Goal: Task Accomplishment & Management: Use online tool/utility

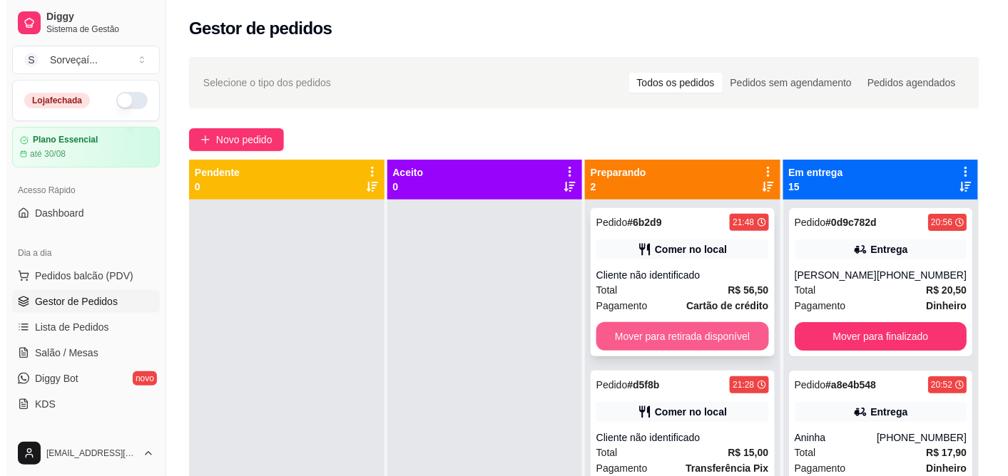
scroll to position [39, 0]
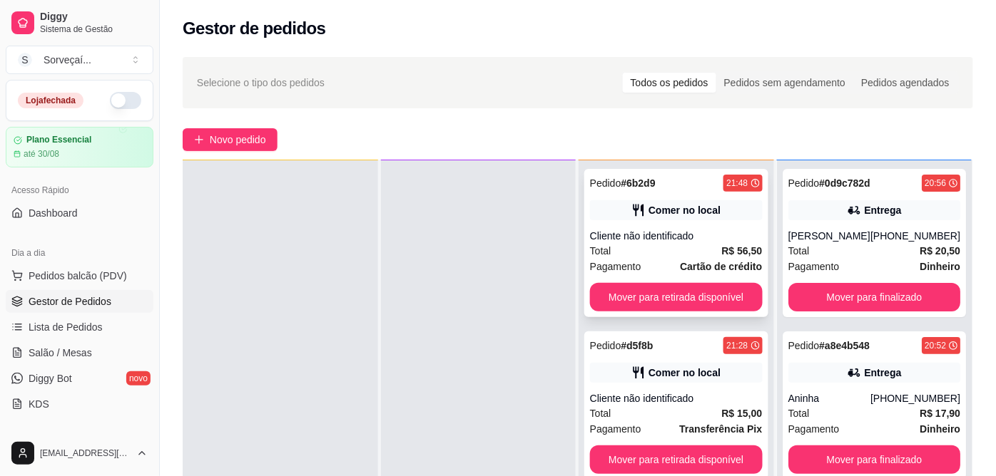
click at [733, 280] on div "Pedido # 6b2d9 21:48 Comer no local Cliente não identificado Total R$ 56,50 Pag…" at bounding box center [676, 243] width 184 height 148
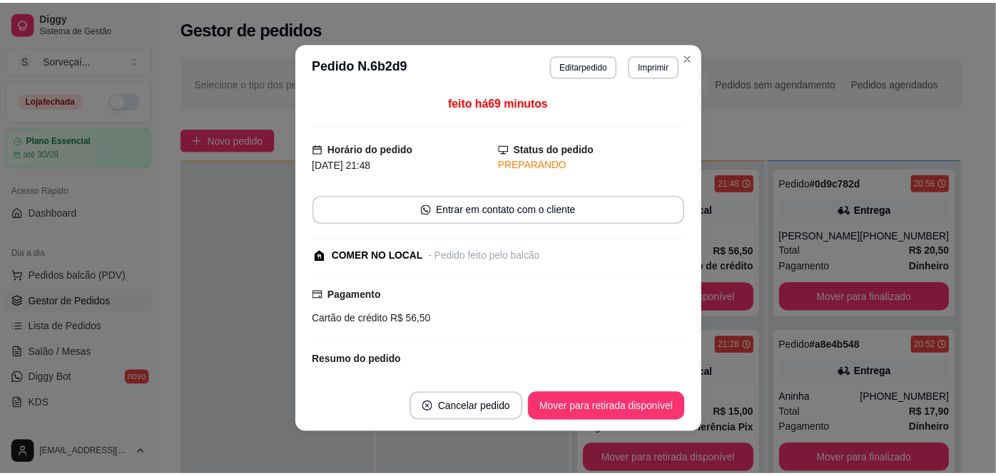
scroll to position [247, 0]
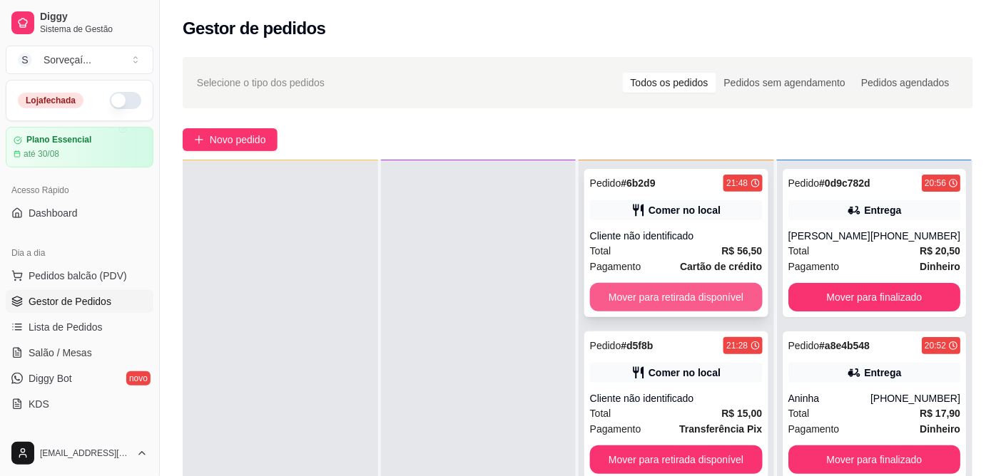
click at [722, 297] on button "Mover para retirada disponível" at bounding box center [676, 297] width 173 height 29
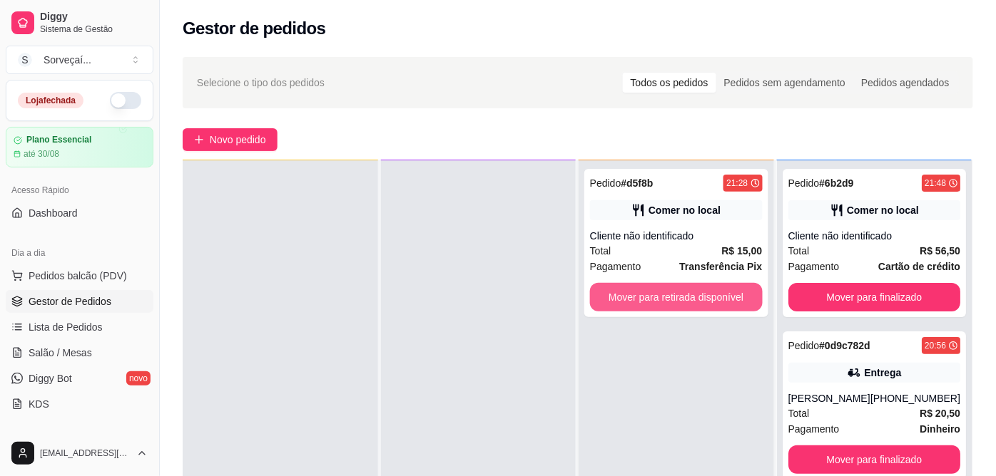
click at [722, 297] on button "Mover para retirada disponível" at bounding box center [676, 297] width 173 height 29
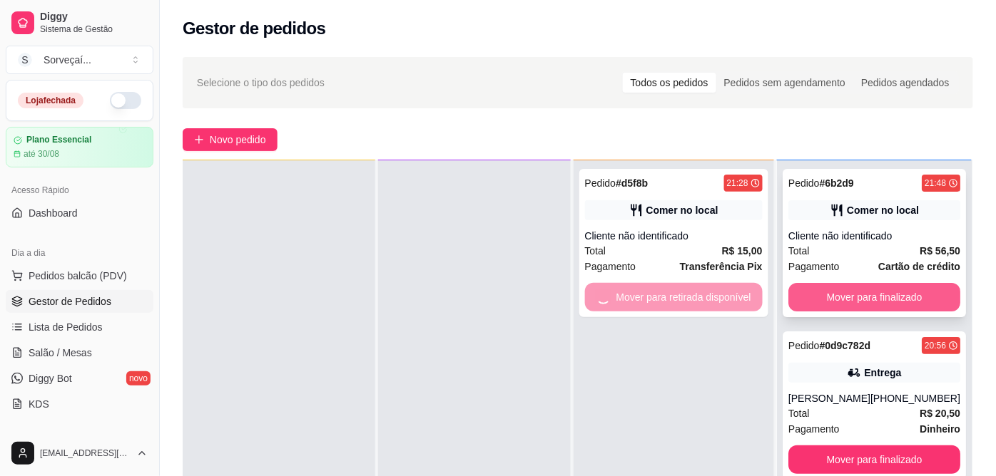
click at [810, 301] on button "Mover para finalizado" at bounding box center [874, 297] width 172 height 29
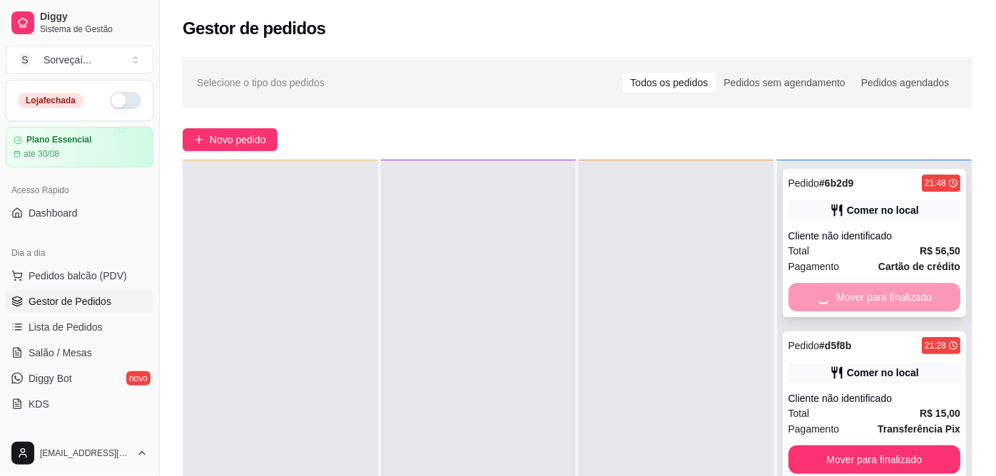
click at [810, 446] on button "Mover para finalizado" at bounding box center [874, 460] width 173 height 29
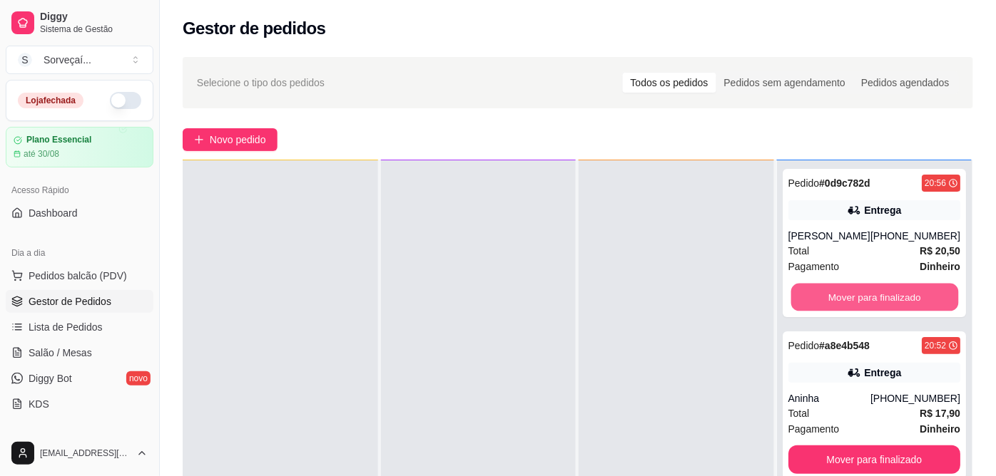
click at [810, 301] on button "Mover para finalizado" at bounding box center [873, 298] width 167 height 28
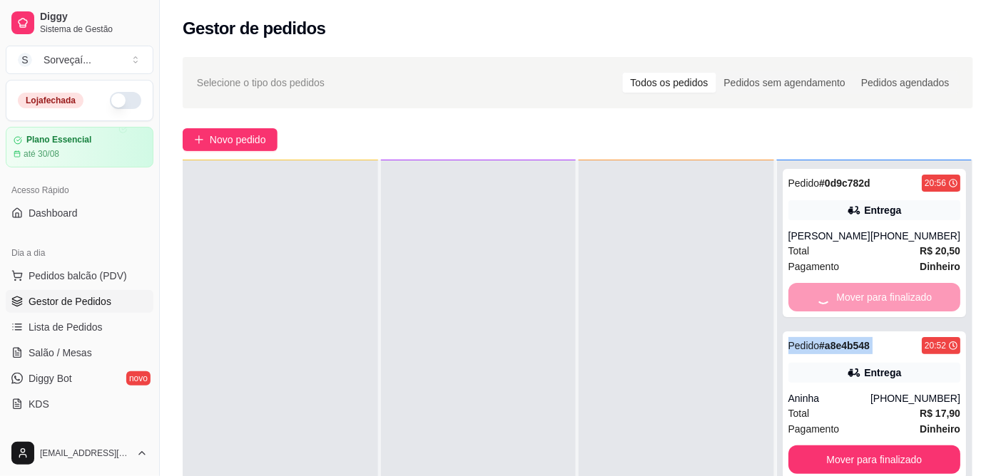
click at [810, 301] on div "Mover para finalizado" at bounding box center [874, 297] width 173 height 29
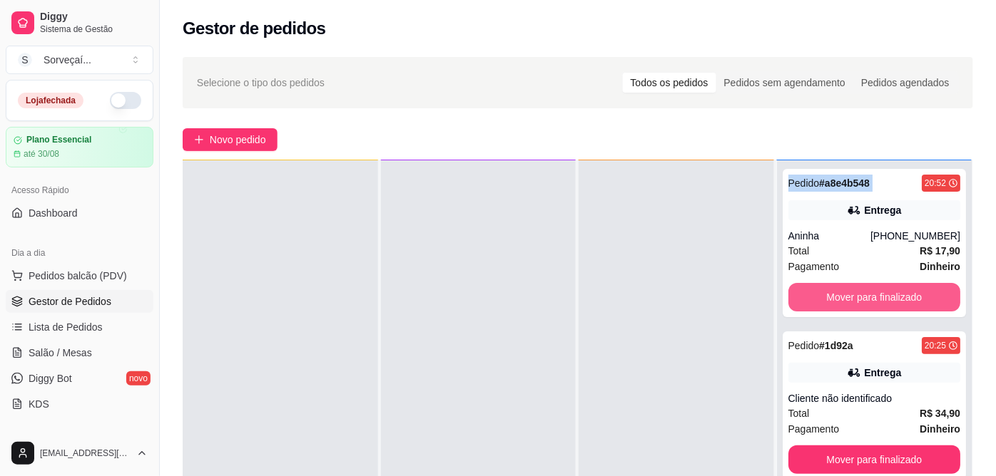
click at [810, 301] on button "Mover para finalizado" at bounding box center [874, 297] width 173 height 29
click at [810, 446] on button "Mover para finalizado" at bounding box center [874, 460] width 173 height 29
click at [810, 301] on button "Mover para finalizado" at bounding box center [874, 297] width 173 height 29
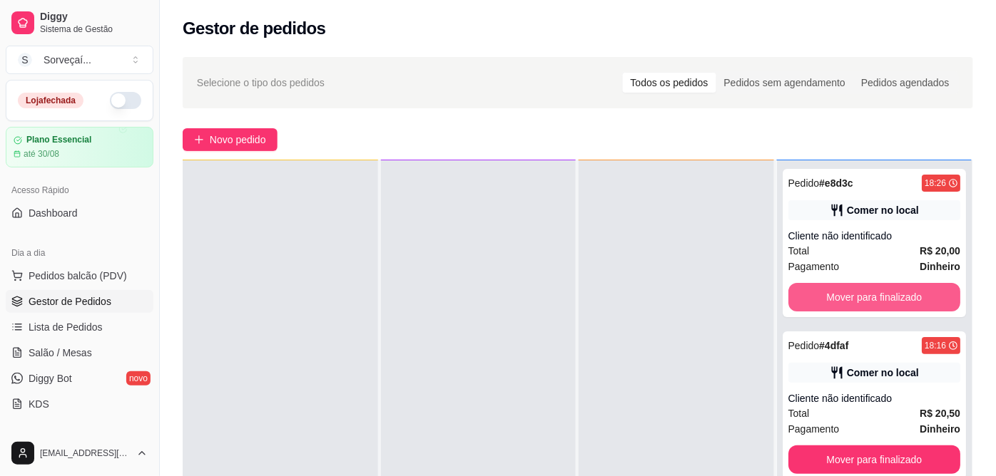
click at [810, 301] on button "Mover para finalizado" at bounding box center [874, 297] width 173 height 29
click at [824, 290] on button "Mover para finalizado" at bounding box center [873, 298] width 167 height 28
click at [828, 297] on button "Mover para finalizado" at bounding box center [873, 298] width 167 height 28
click at [828, 297] on button "Mover para finalizado" at bounding box center [874, 297] width 173 height 29
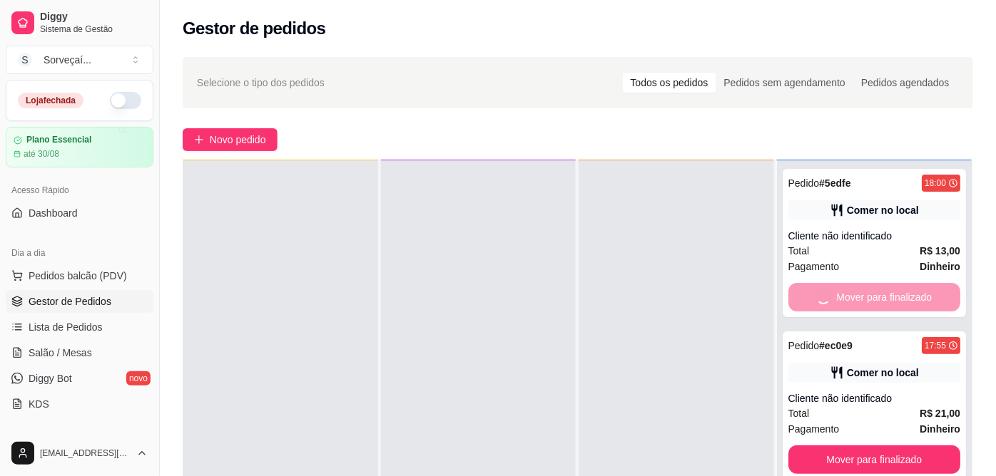
click at [828, 446] on button "Mover para finalizado" at bounding box center [874, 460] width 173 height 29
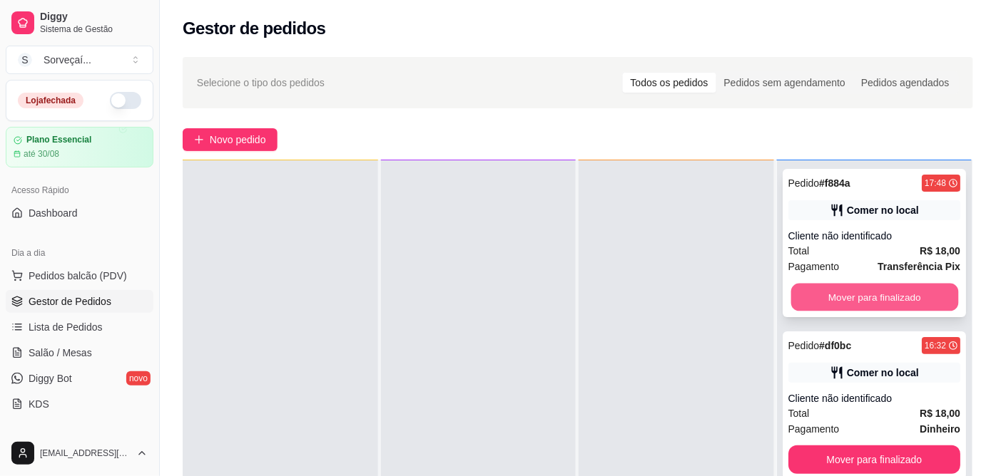
click at [879, 289] on button "Mover para finalizado" at bounding box center [873, 298] width 167 height 28
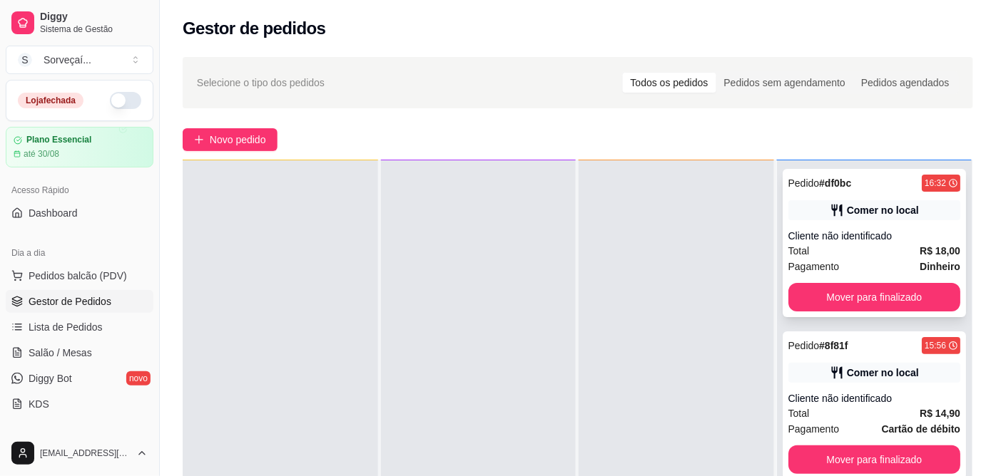
click at [881, 275] on div "Pedido # df0bc 16:32 Comer no local Cliente não identificado Total R$ 18,00 Pag…" at bounding box center [874, 243] width 184 height 148
click at [840, 275] on div "Pedido # df0bc 16:32 Comer no local Cliente não identificado Total R$ 18,00 Pag…" at bounding box center [874, 243] width 184 height 148
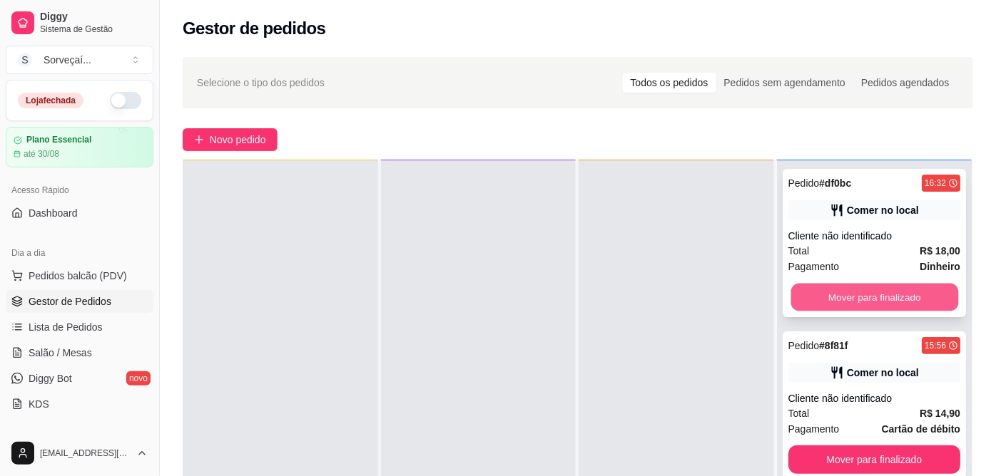
click at [846, 302] on button "Mover para finalizado" at bounding box center [873, 298] width 167 height 28
click at [846, 302] on button "Mover para finalizado" at bounding box center [874, 297] width 173 height 29
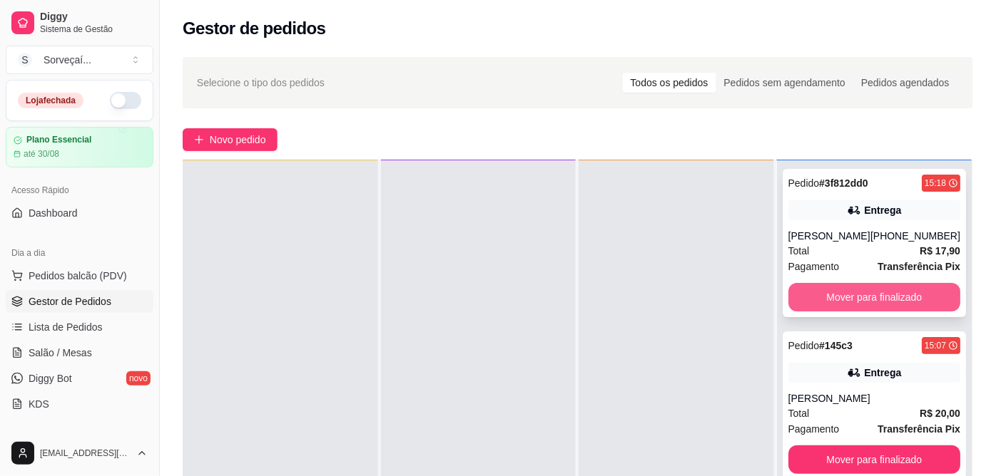
click at [856, 300] on button "Mover para finalizado" at bounding box center [874, 297] width 173 height 29
click at [856, 292] on button "Mover para finalizado" at bounding box center [874, 297] width 173 height 29
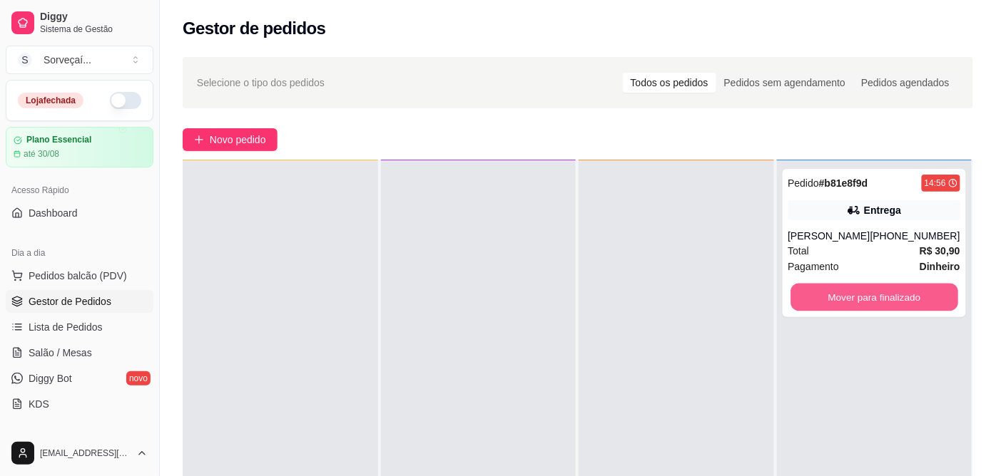
click at [856, 292] on button "Mover para finalizado" at bounding box center [873, 298] width 167 height 28
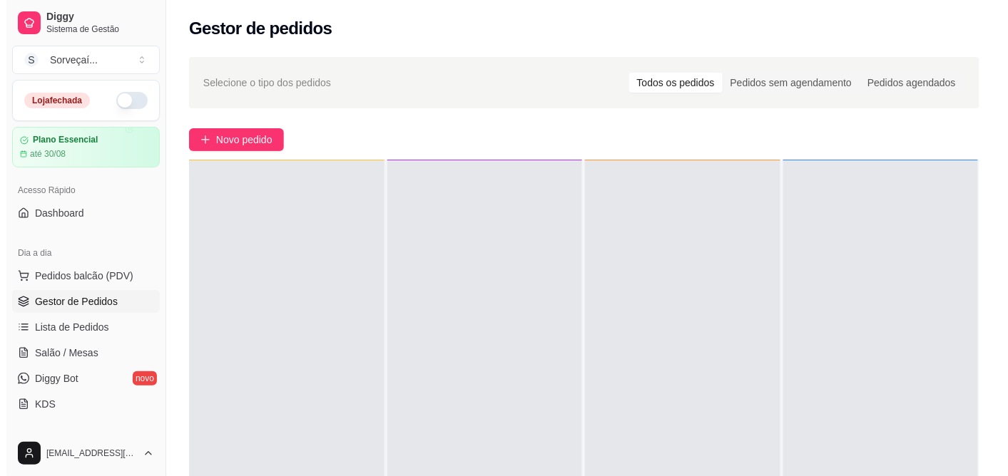
scroll to position [0, 0]
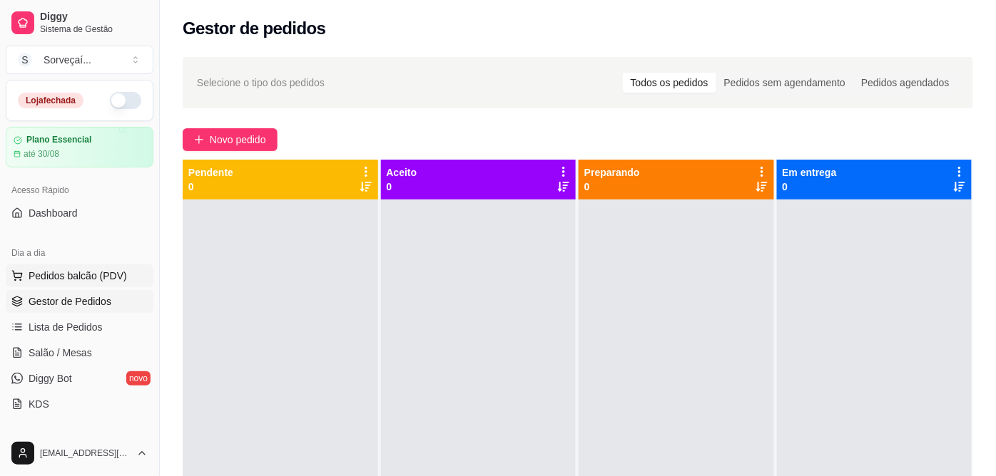
click at [82, 272] on span "Pedidos balcão (PDV)" at bounding box center [78, 276] width 98 height 14
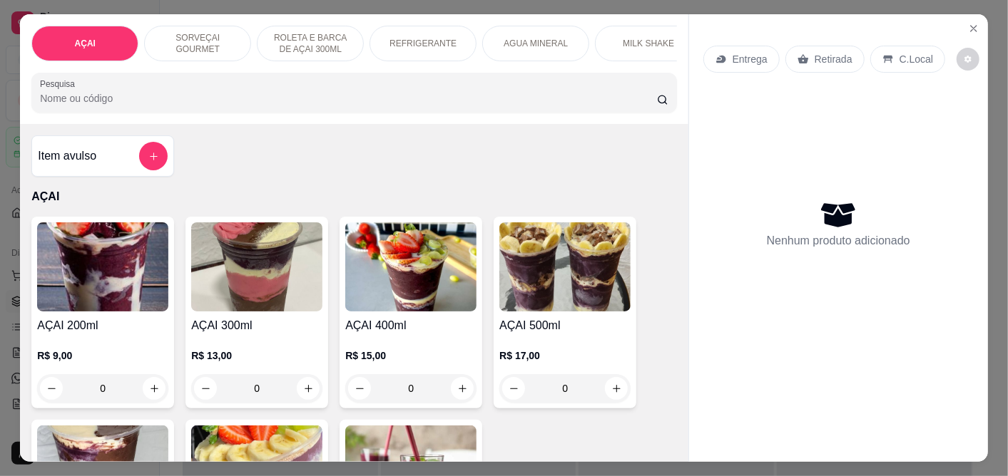
scroll to position [158, 0]
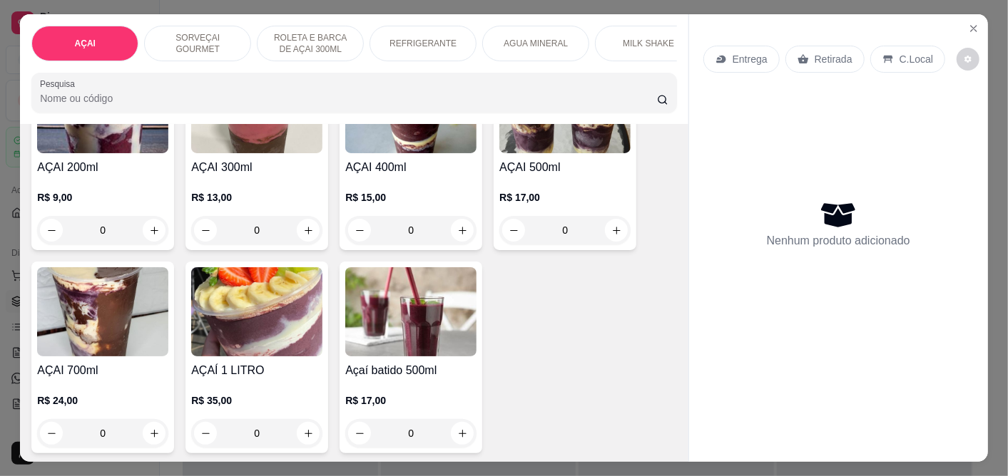
click at [122, 372] on h4 "AÇAI 700ml" at bounding box center [102, 370] width 131 height 17
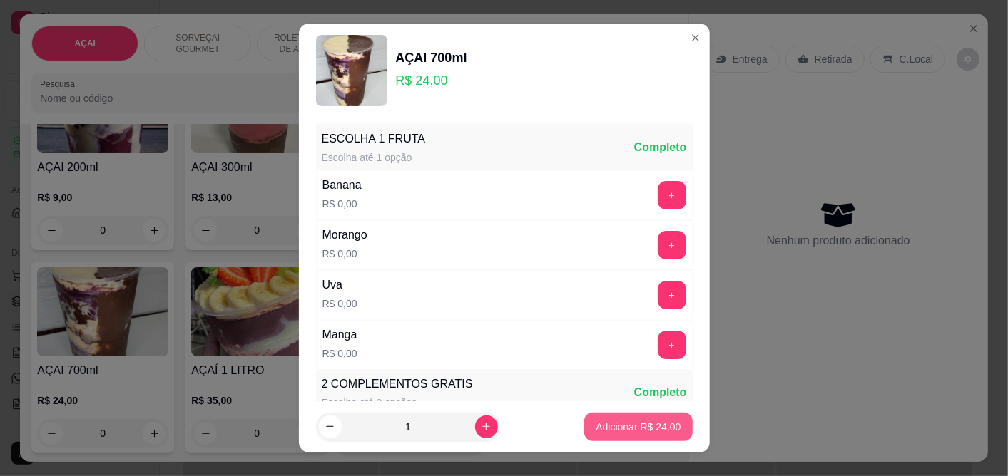
click at [625, 430] on p "Adicionar R$ 24,00" at bounding box center [637, 427] width 85 height 14
type input "1"
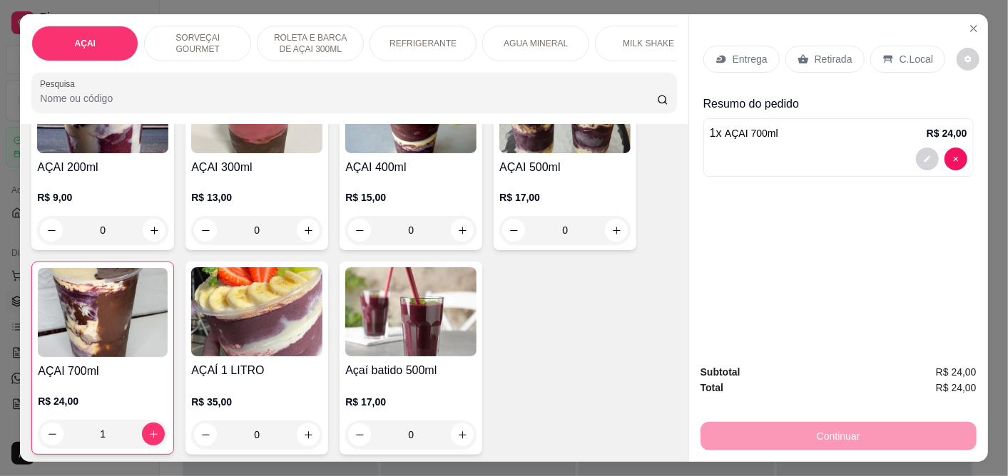
scroll to position [79, 0]
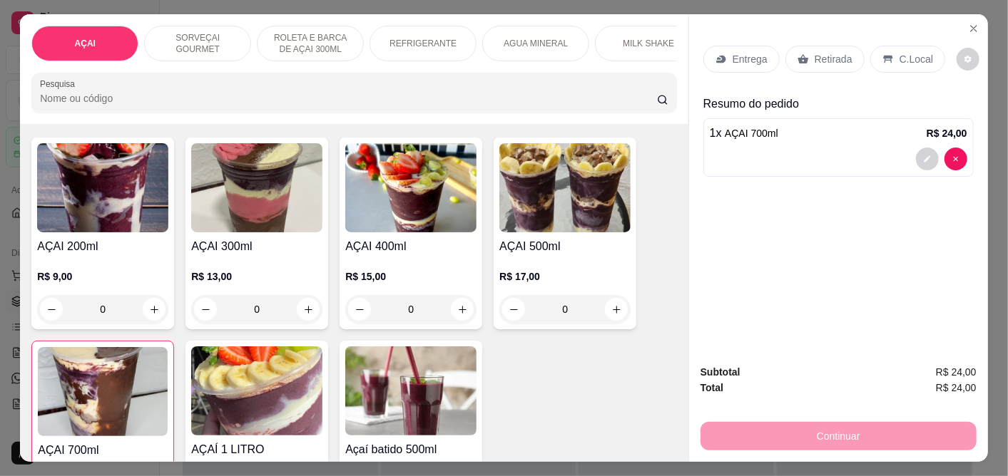
click at [426, 232] on img at bounding box center [410, 187] width 131 height 89
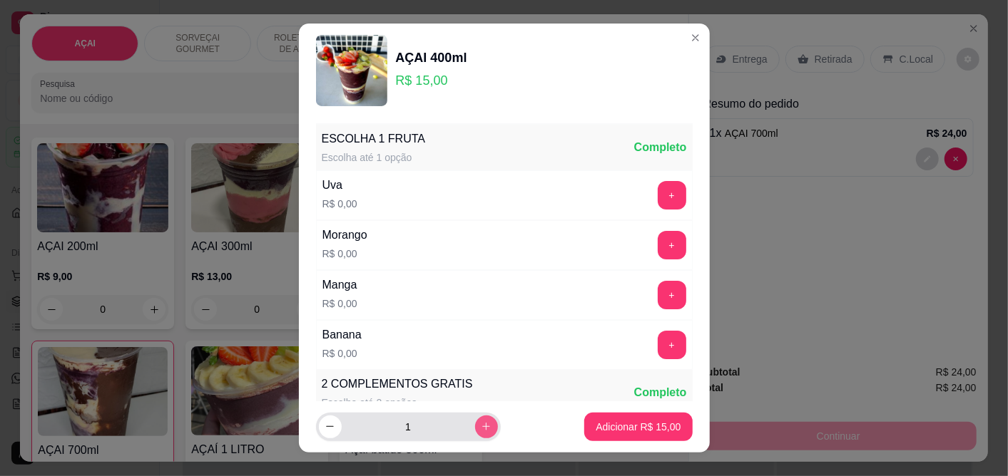
click at [481, 424] on icon "increase-product-quantity" at bounding box center [486, 426] width 11 height 11
type input "2"
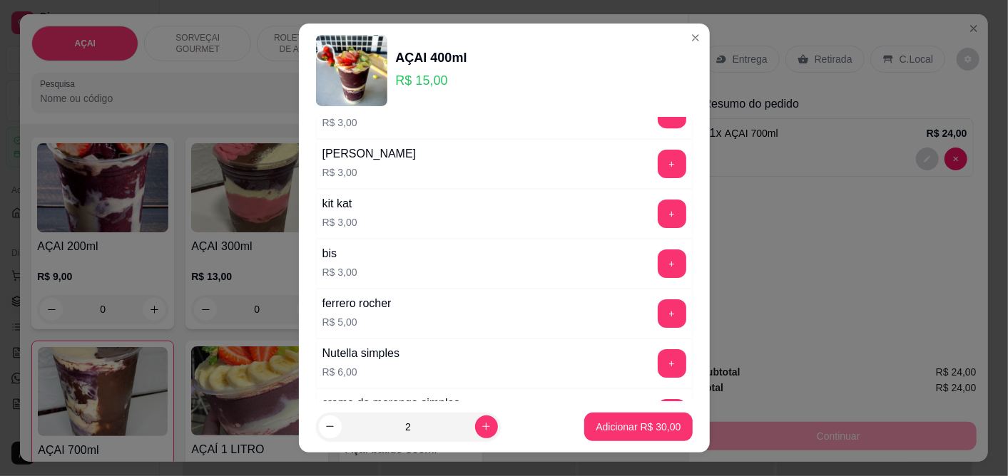
scroll to position [2773, 0]
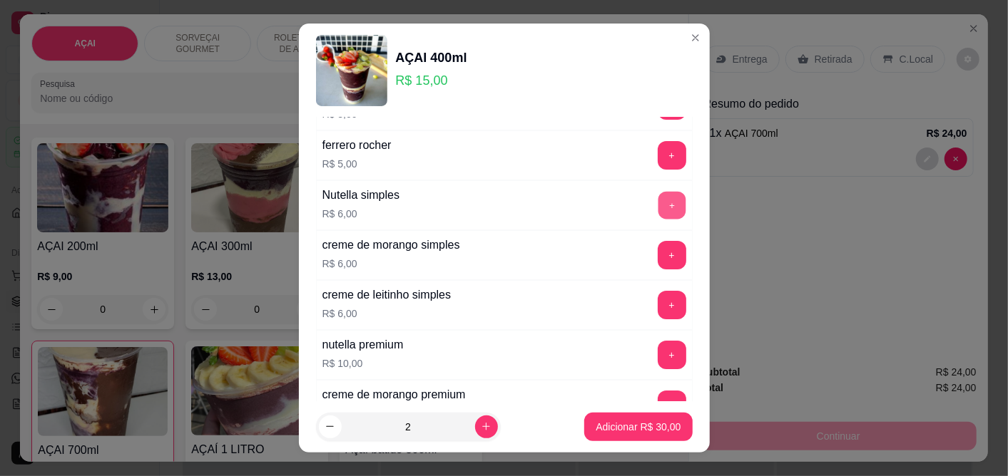
click at [658, 208] on button "+" at bounding box center [672, 206] width 28 height 28
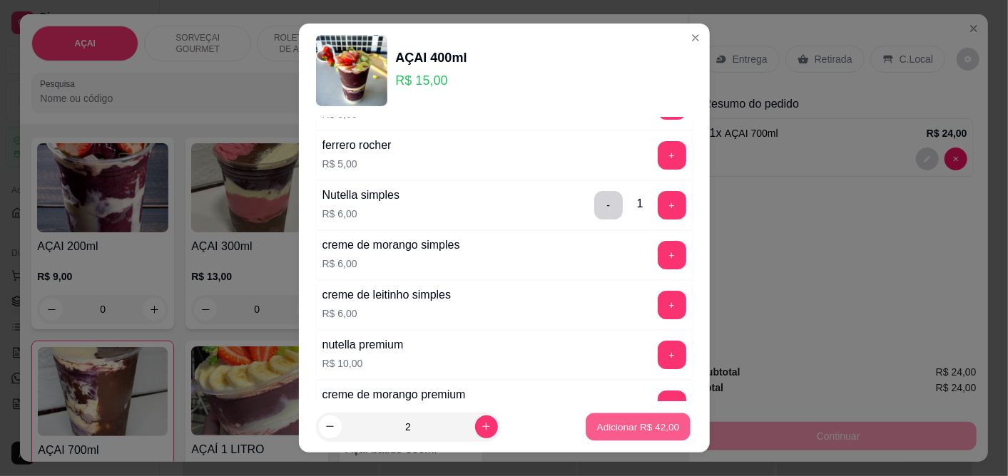
click at [643, 417] on button "Adicionar R$ 42,00" at bounding box center [638, 427] width 105 height 28
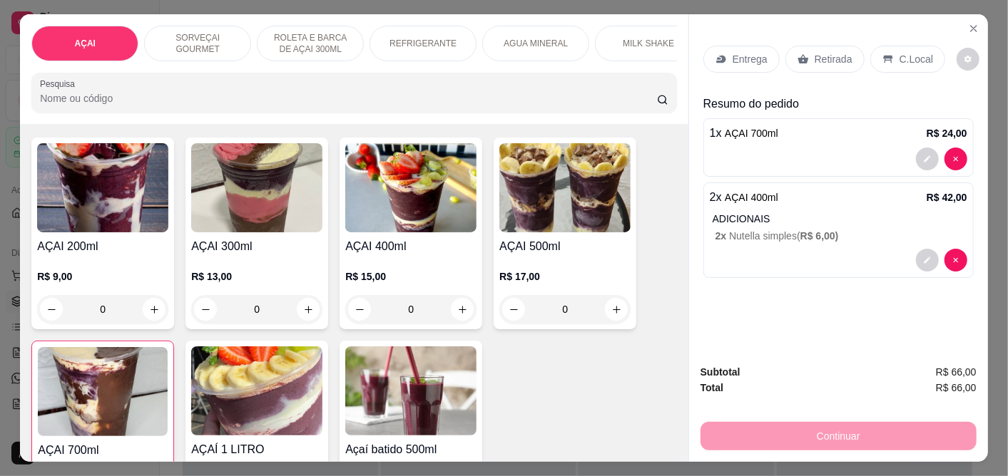
click at [419, 232] on img at bounding box center [410, 187] width 131 height 89
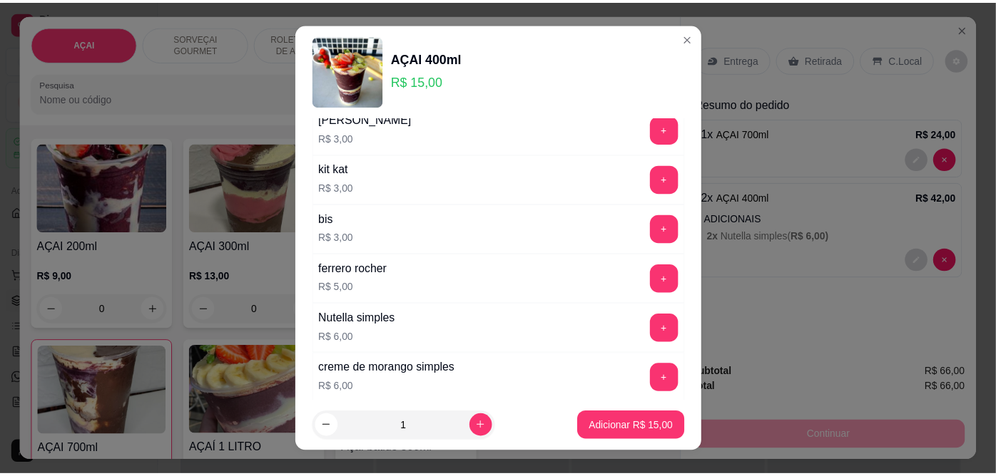
scroll to position [2570, 0]
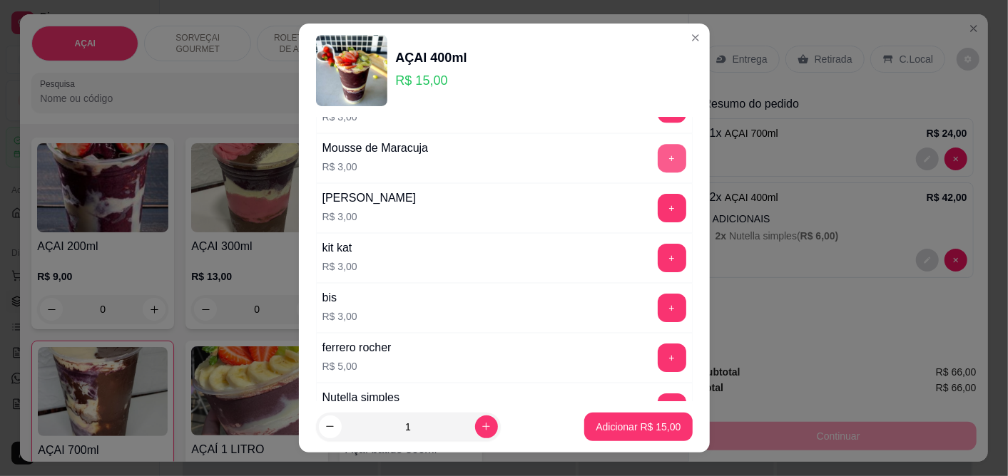
click at [658, 173] on button "+" at bounding box center [672, 158] width 29 height 29
click at [595, 431] on p "Adicionar R$ 18,00" at bounding box center [637, 427] width 85 height 14
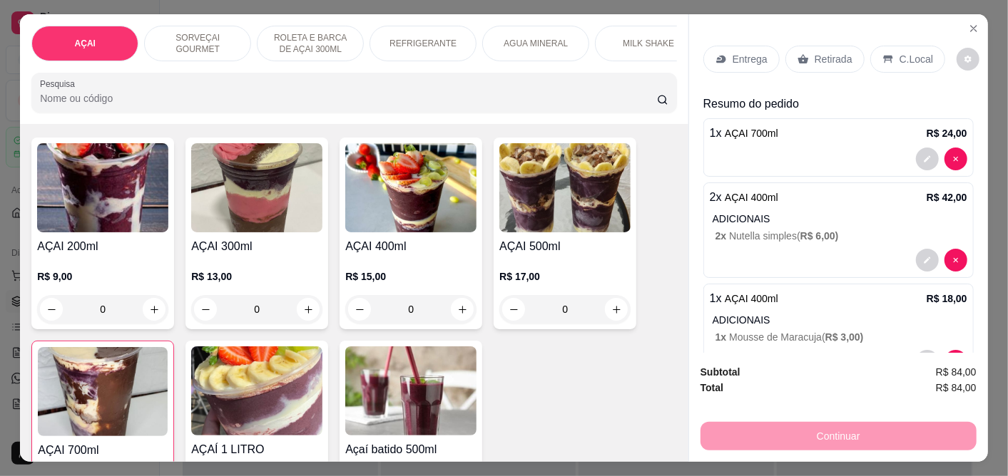
click at [735, 52] on p "Entrega" at bounding box center [749, 59] width 35 height 14
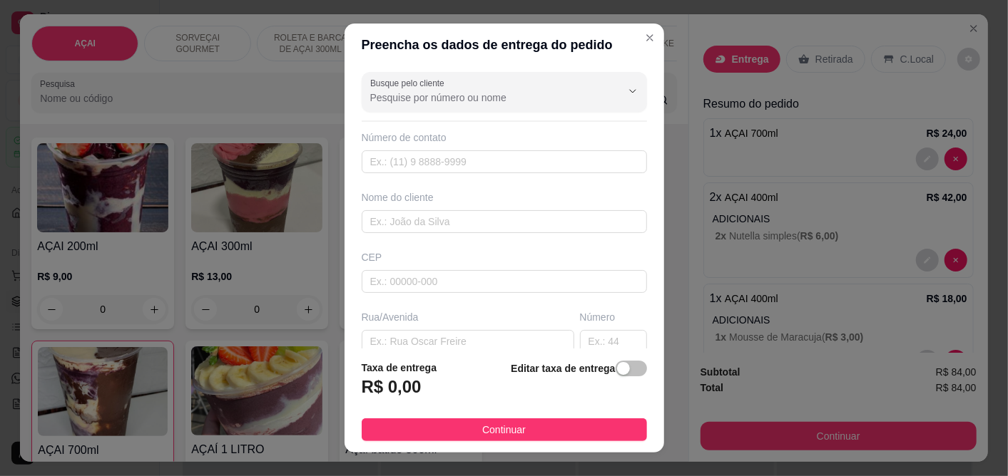
click at [618, 361] on div "Editar taxa de entrega" at bounding box center [579, 383] width 136 height 47
click at [617, 375] on div "button" at bounding box center [623, 368] width 13 height 13
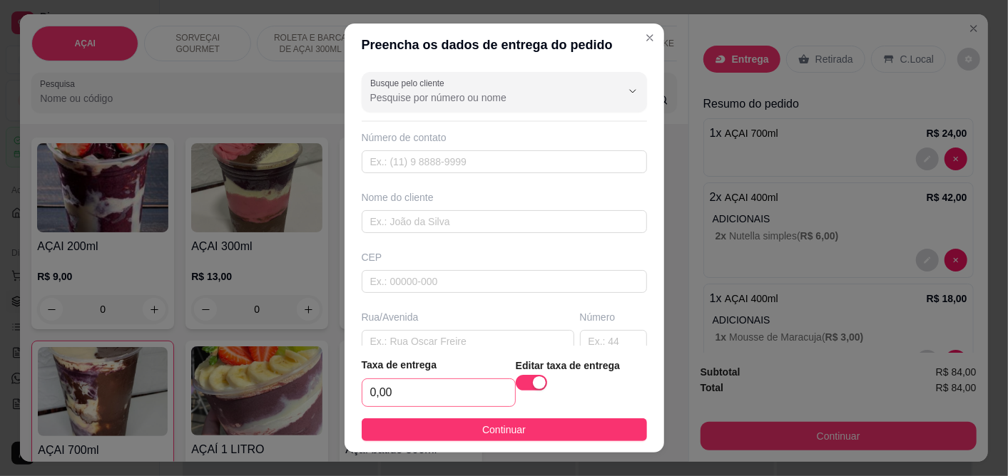
click at [425, 407] on div "0,00" at bounding box center [439, 393] width 154 height 29
click at [422, 402] on input "0,00" at bounding box center [438, 392] width 153 height 27
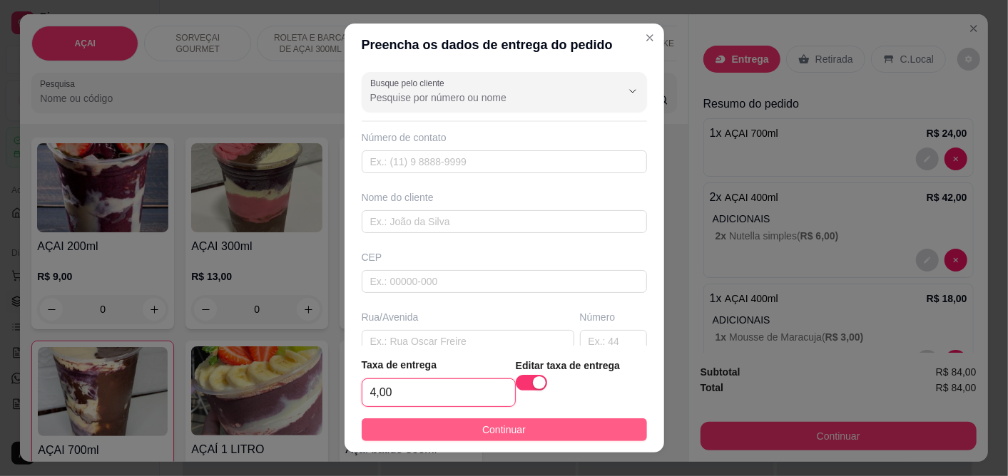
type input "4,00"
click at [486, 426] on span "Continuar" at bounding box center [504, 430] width 44 height 16
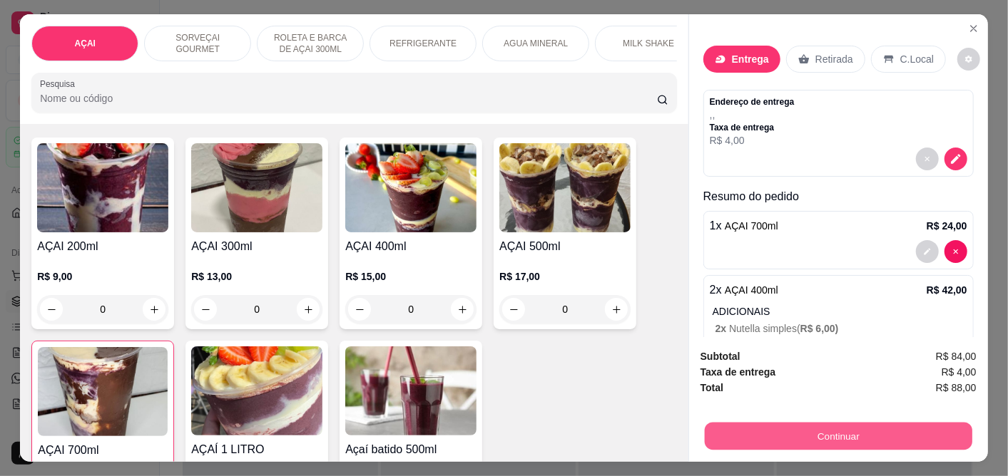
click at [814, 435] on button "Continuar" at bounding box center [838, 437] width 267 height 28
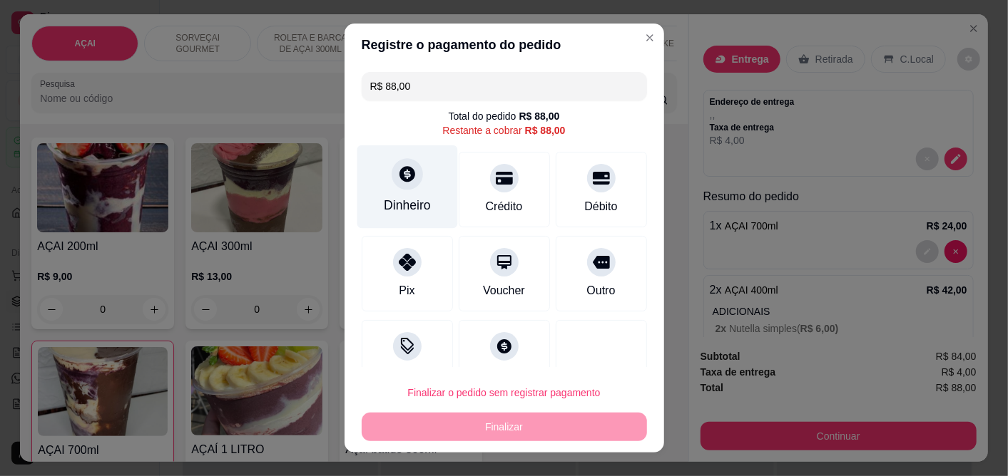
click at [397, 184] on div at bounding box center [407, 174] width 31 height 31
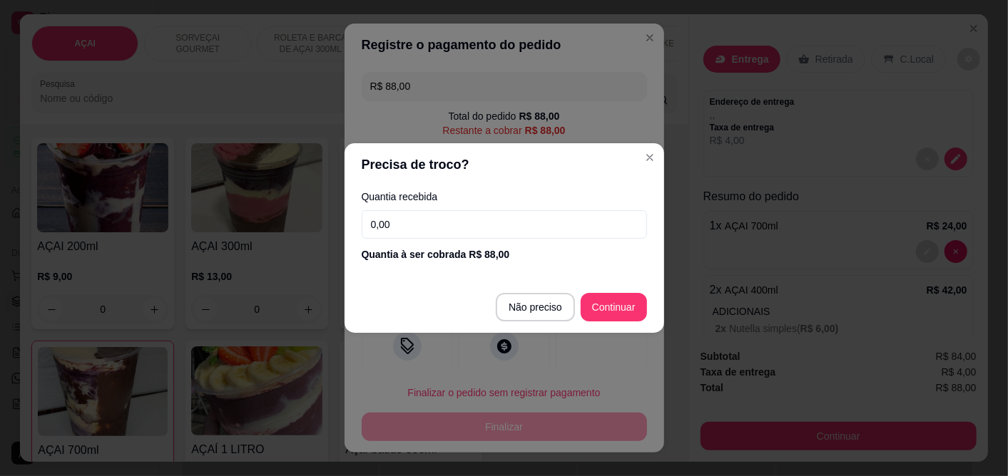
click at [466, 217] on input "0,00" at bounding box center [504, 224] width 285 height 29
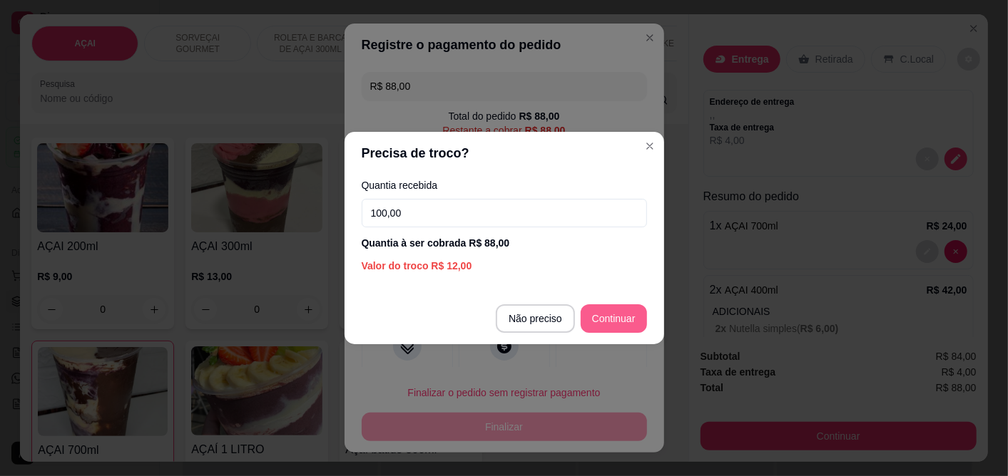
type input "100,00"
type input "R$ 0,00"
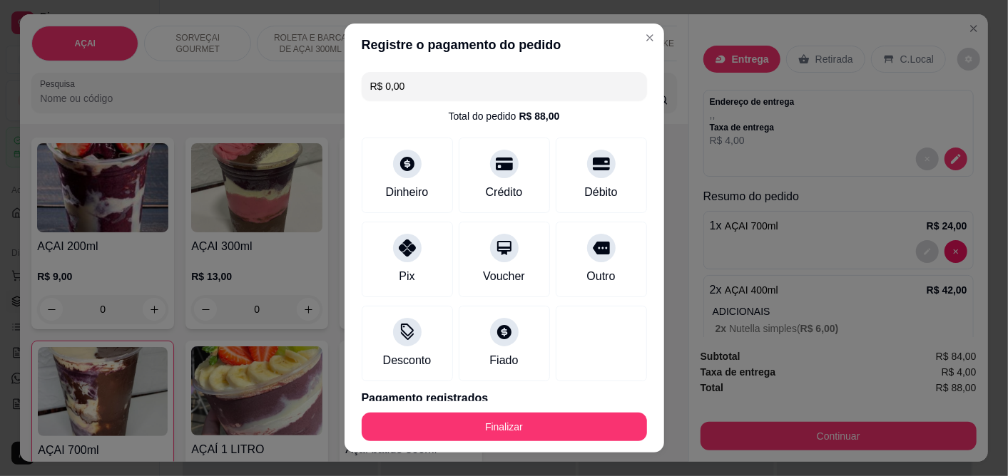
click at [553, 434] on button "Finalizar" at bounding box center [504, 427] width 285 height 29
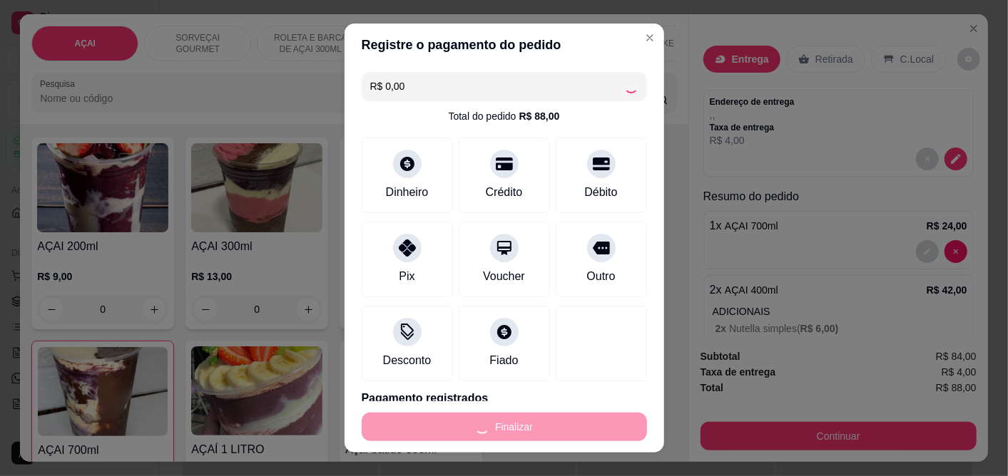
type input "0"
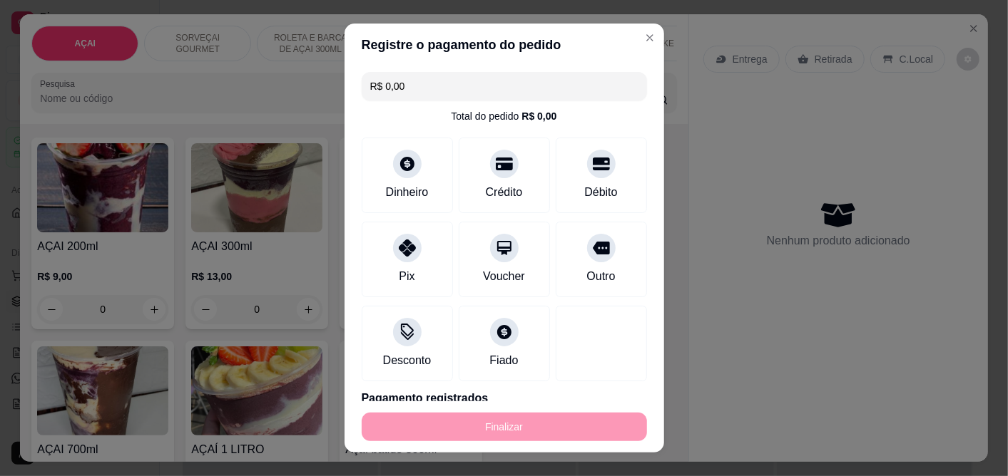
type input "-R$ 88,00"
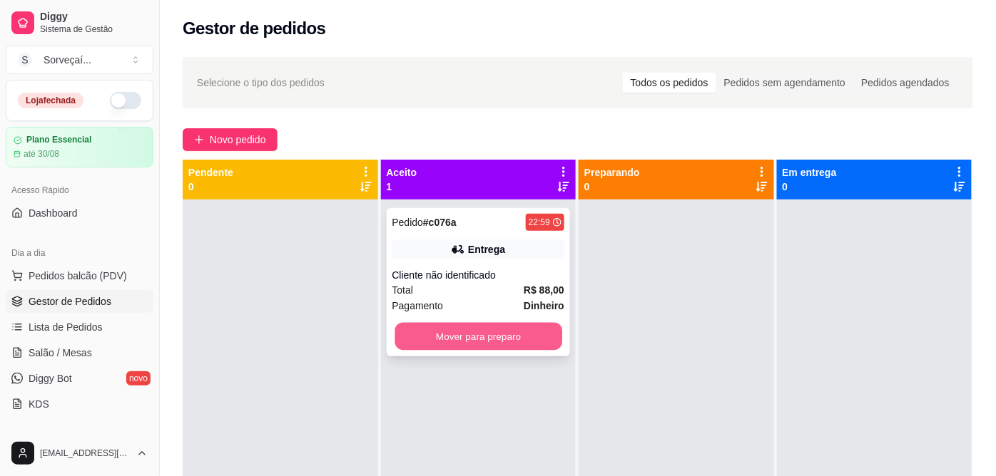
click at [524, 342] on button "Mover para preparo" at bounding box center [477, 337] width 167 height 28
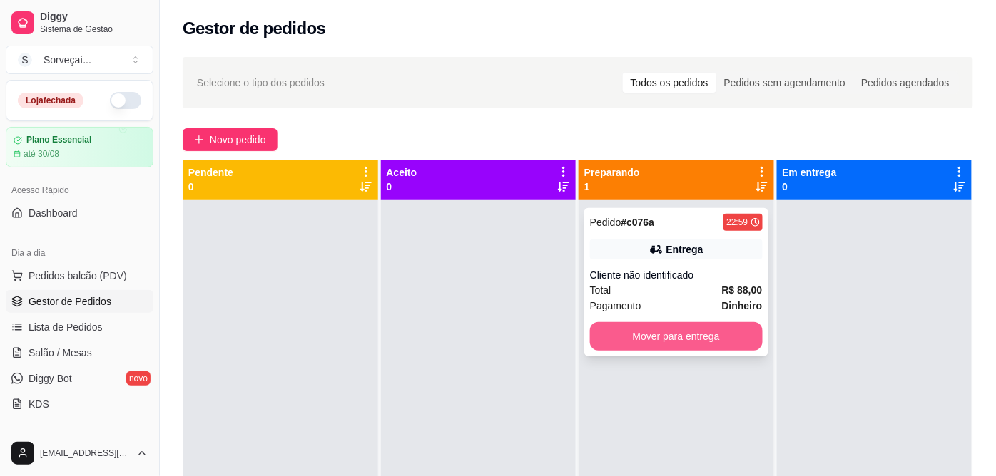
click at [645, 329] on button "Mover para entrega" at bounding box center [676, 336] width 173 height 29
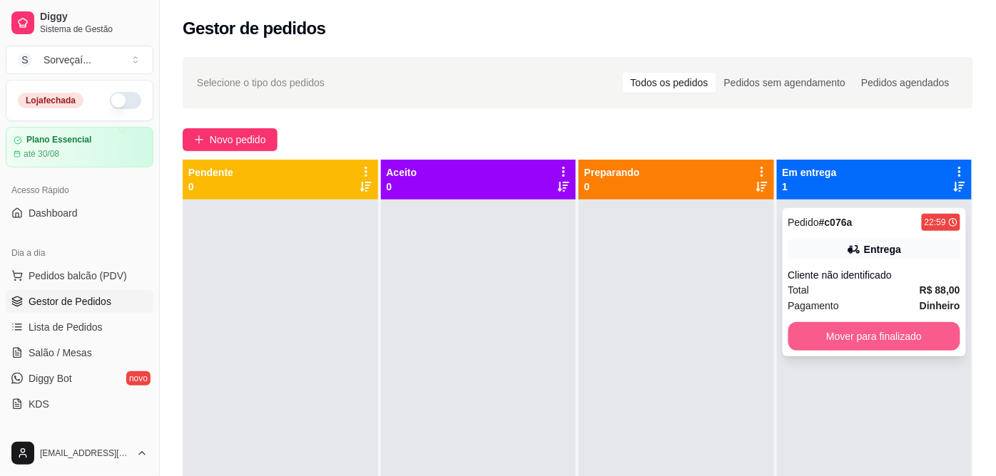
click at [836, 331] on button "Mover para finalizado" at bounding box center [874, 336] width 173 height 29
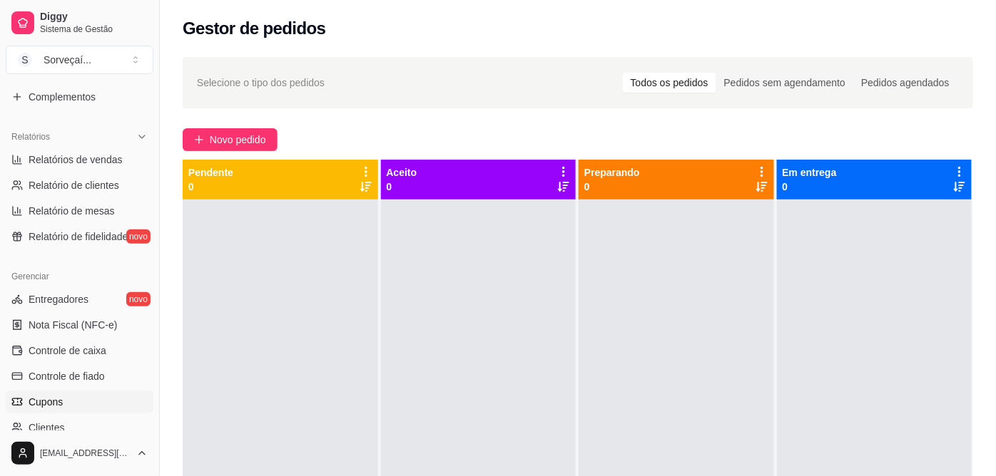
scroll to position [475, 0]
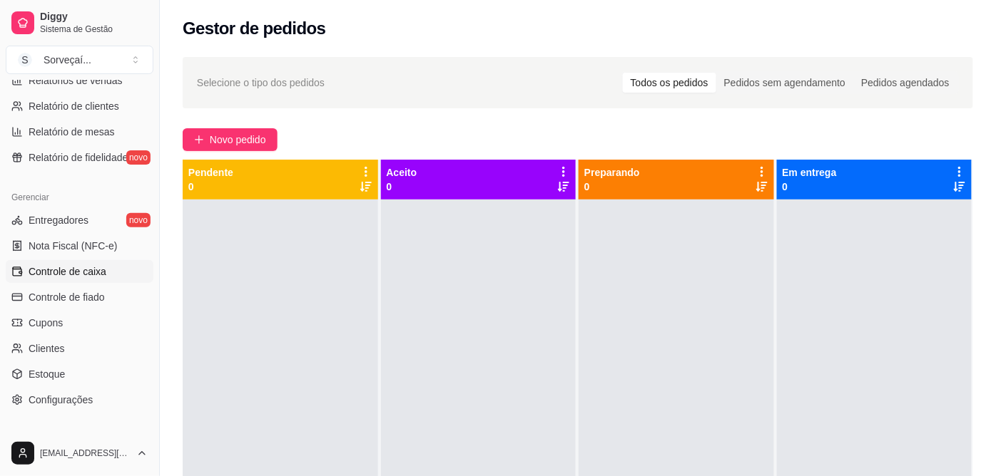
click at [120, 270] on link "Controle de caixa" at bounding box center [80, 271] width 148 height 23
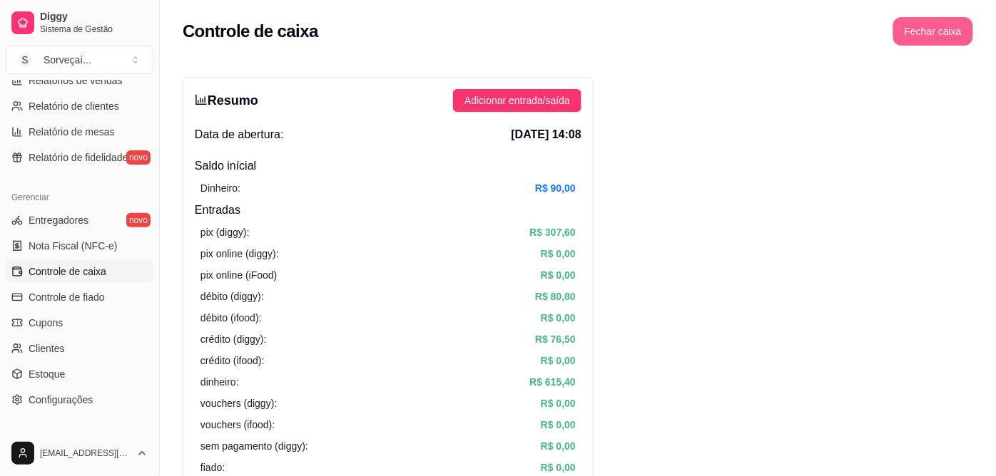
click at [950, 41] on button "Fechar caixa" at bounding box center [933, 31] width 80 height 29
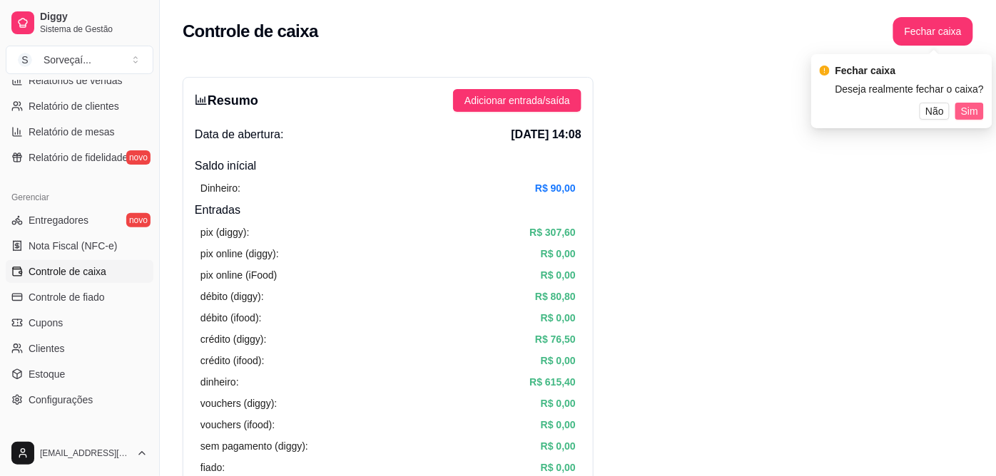
click at [968, 109] on span "Sim" at bounding box center [969, 111] width 17 height 16
